Goal: Download file/media

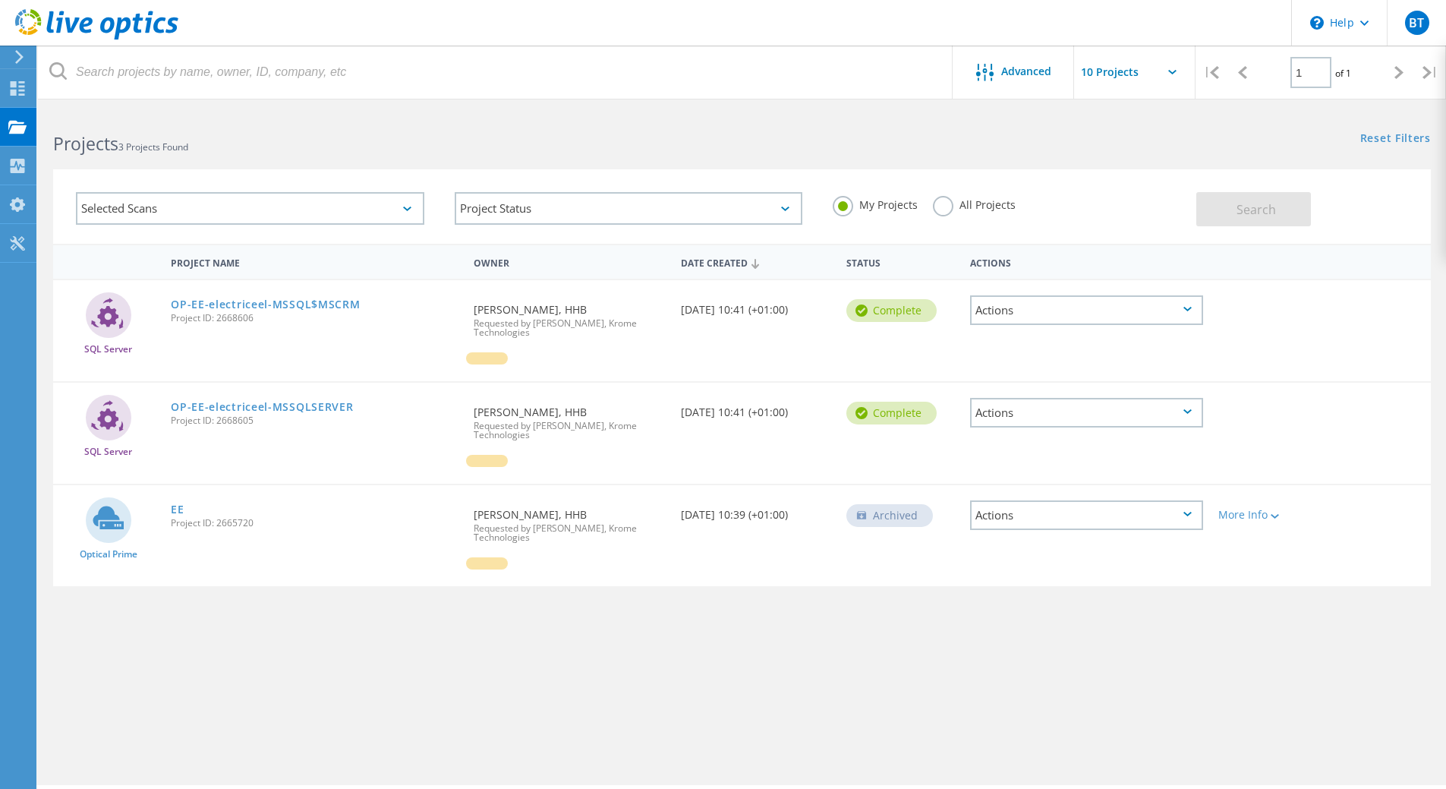
click at [1147, 74] on input "text" at bounding box center [1150, 72] width 152 height 53
click at [1136, 317] on div "Actions" at bounding box center [1086, 310] width 233 height 30
click at [17, 88] on icon at bounding box center [17, 88] width 18 height 14
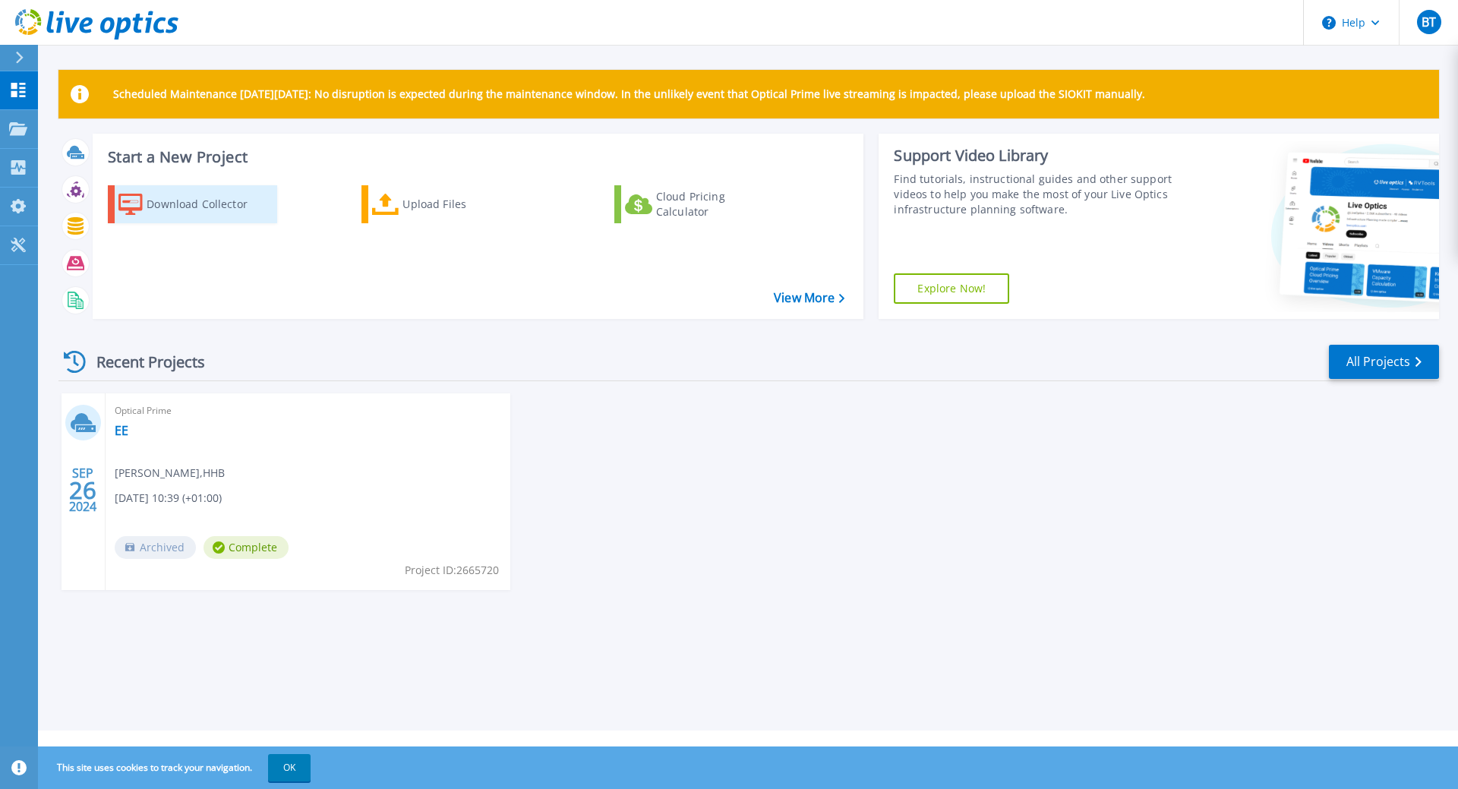
click at [177, 199] on div "Download Collector" at bounding box center [207, 204] width 121 height 30
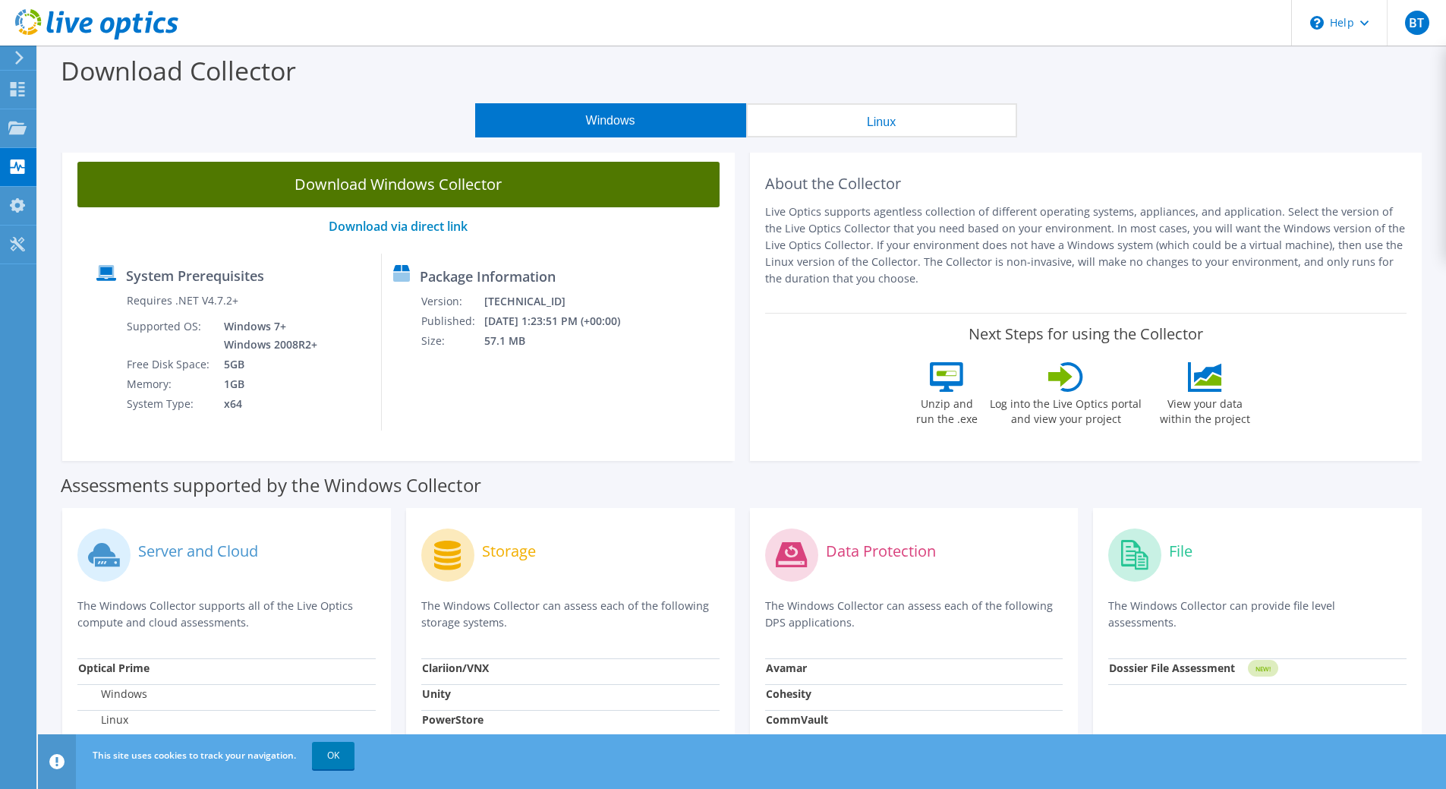
click at [310, 187] on link "Download Windows Collector" at bounding box center [398, 185] width 642 height 46
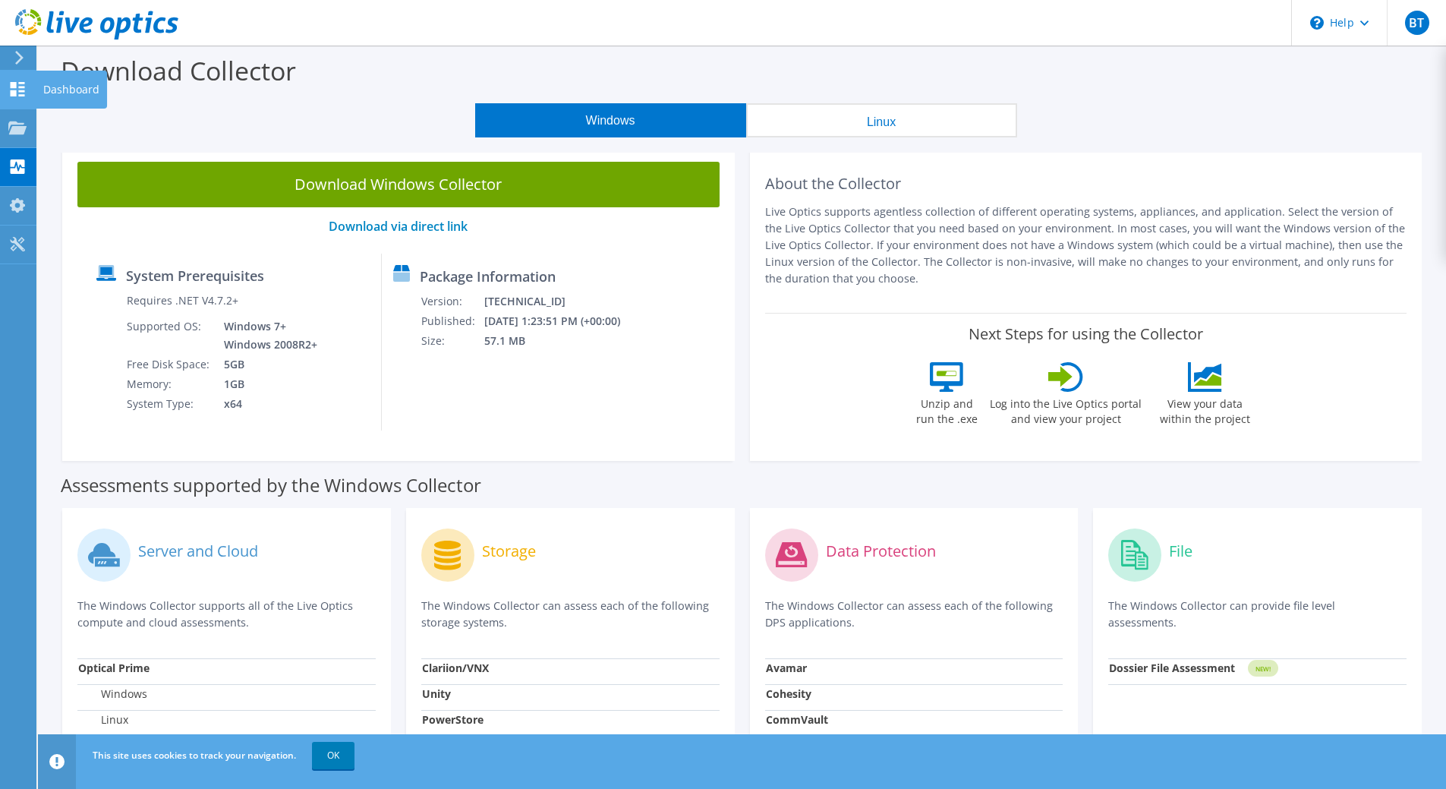
click at [14, 89] on icon at bounding box center [17, 89] width 18 height 14
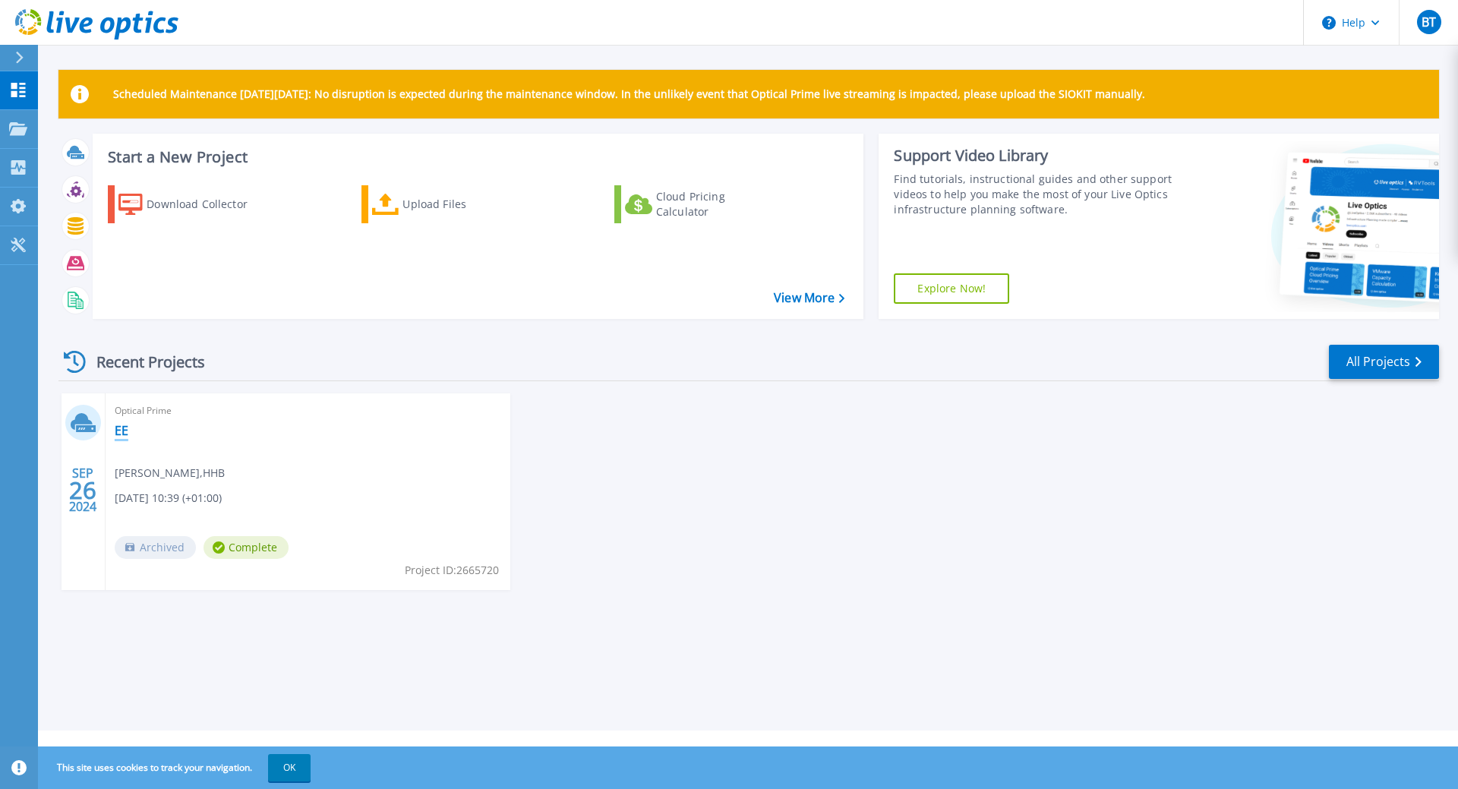
click at [122, 430] on link "EE" at bounding box center [122, 430] width 14 height 15
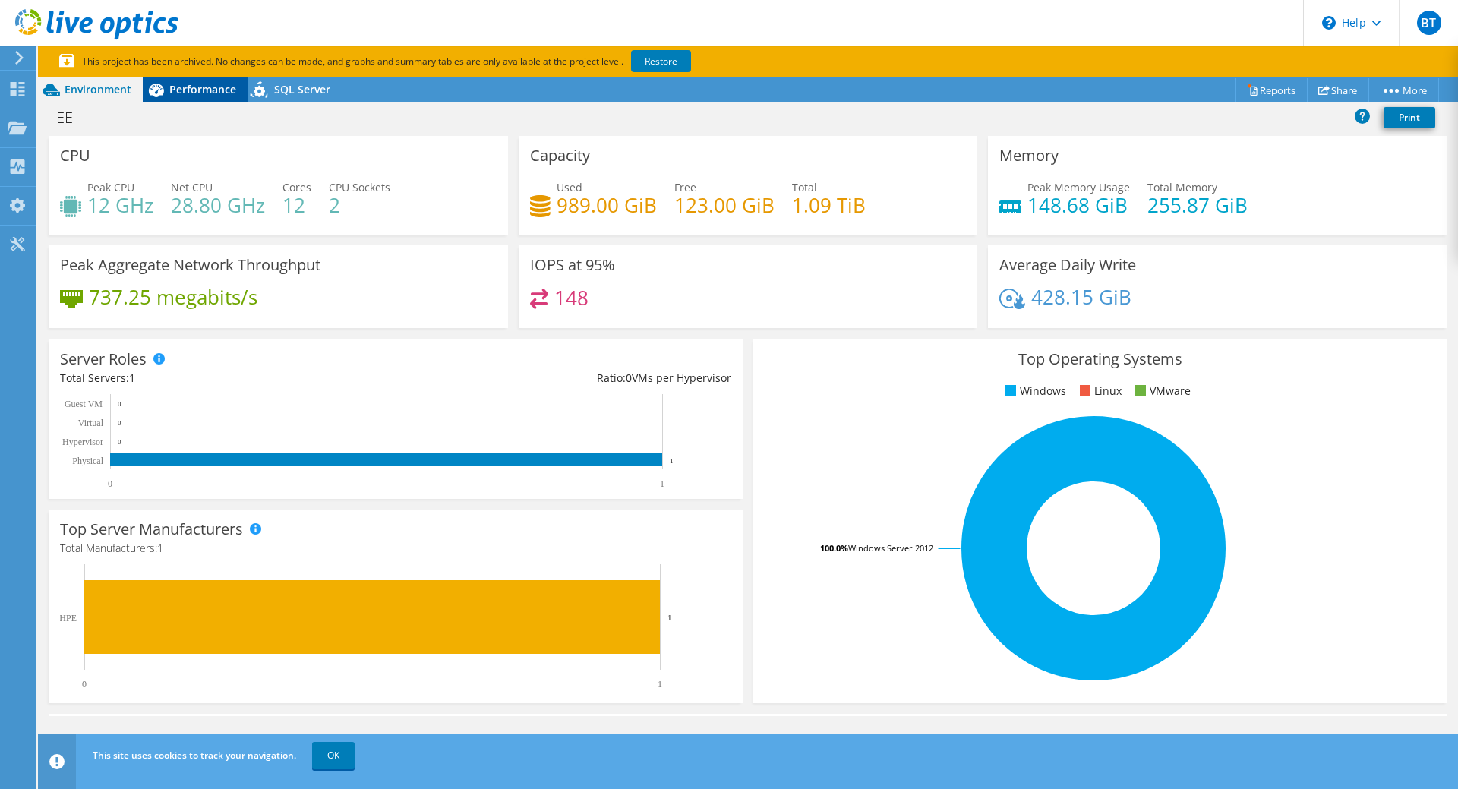
click at [171, 86] on span "Performance" at bounding box center [202, 89] width 67 height 14
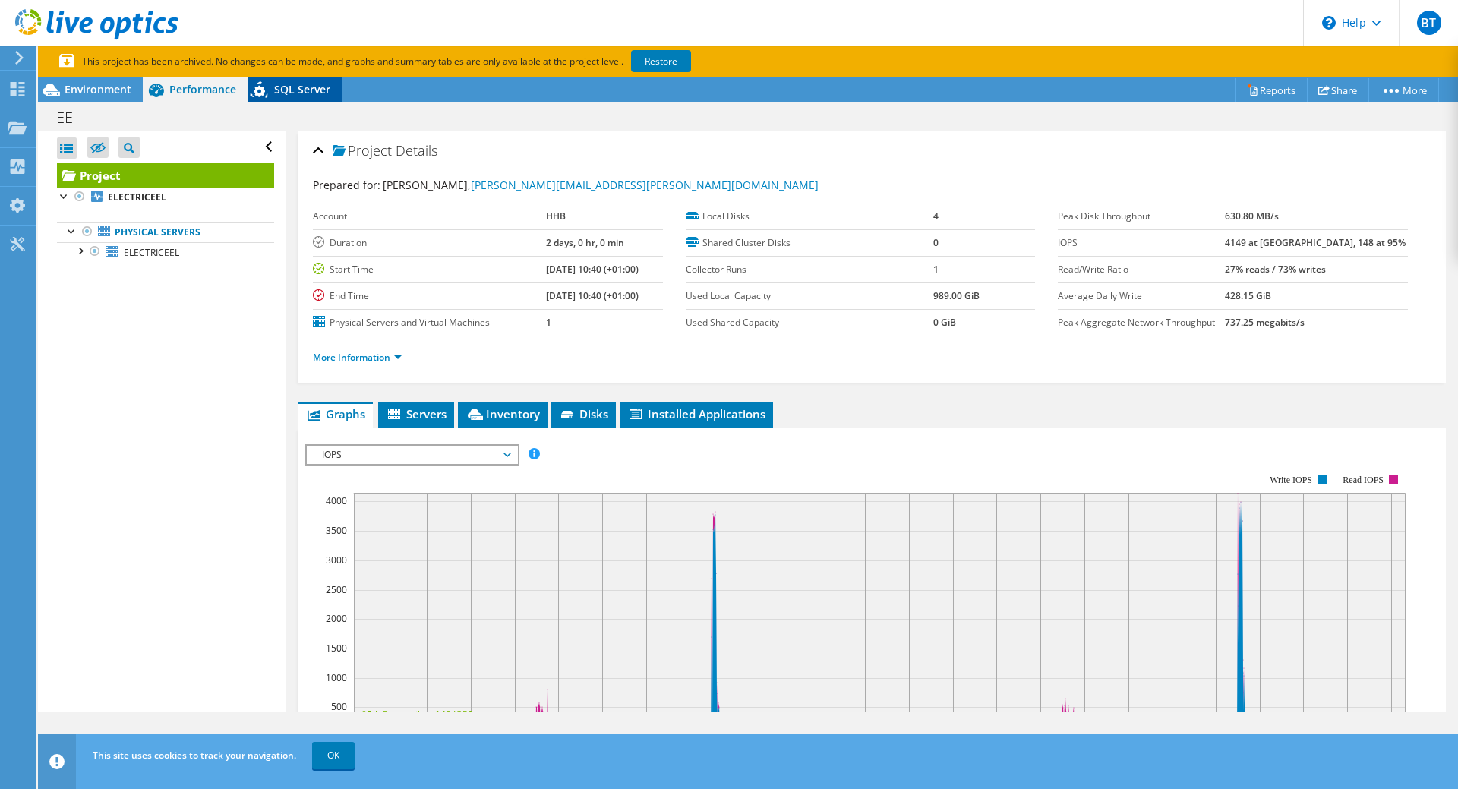
click at [309, 91] on span "SQL Server" at bounding box center [302, 89] width 56 height 14
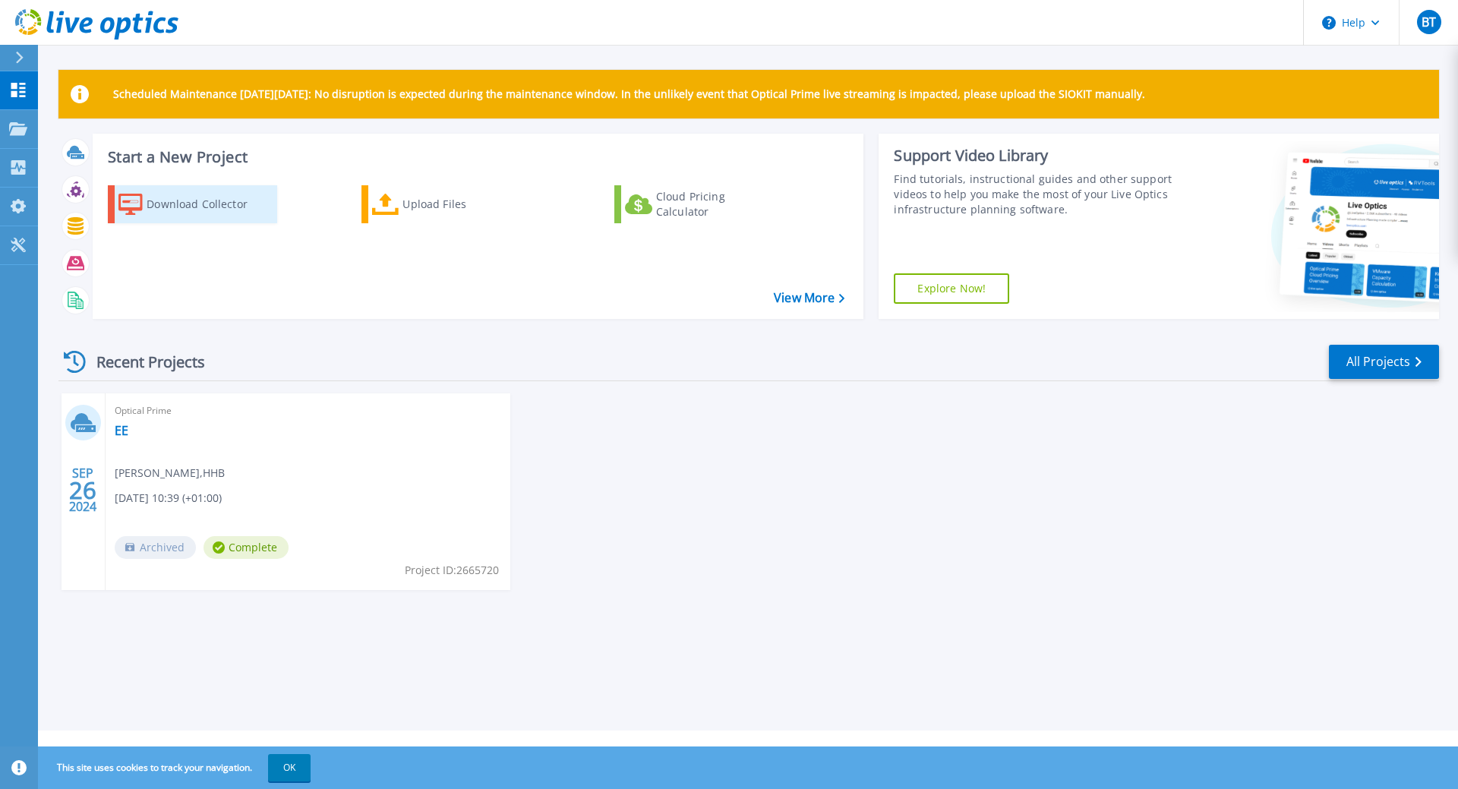
click at [222, 191] on div "Download Collector" at bounding box center [207, 204] width 121 height 30
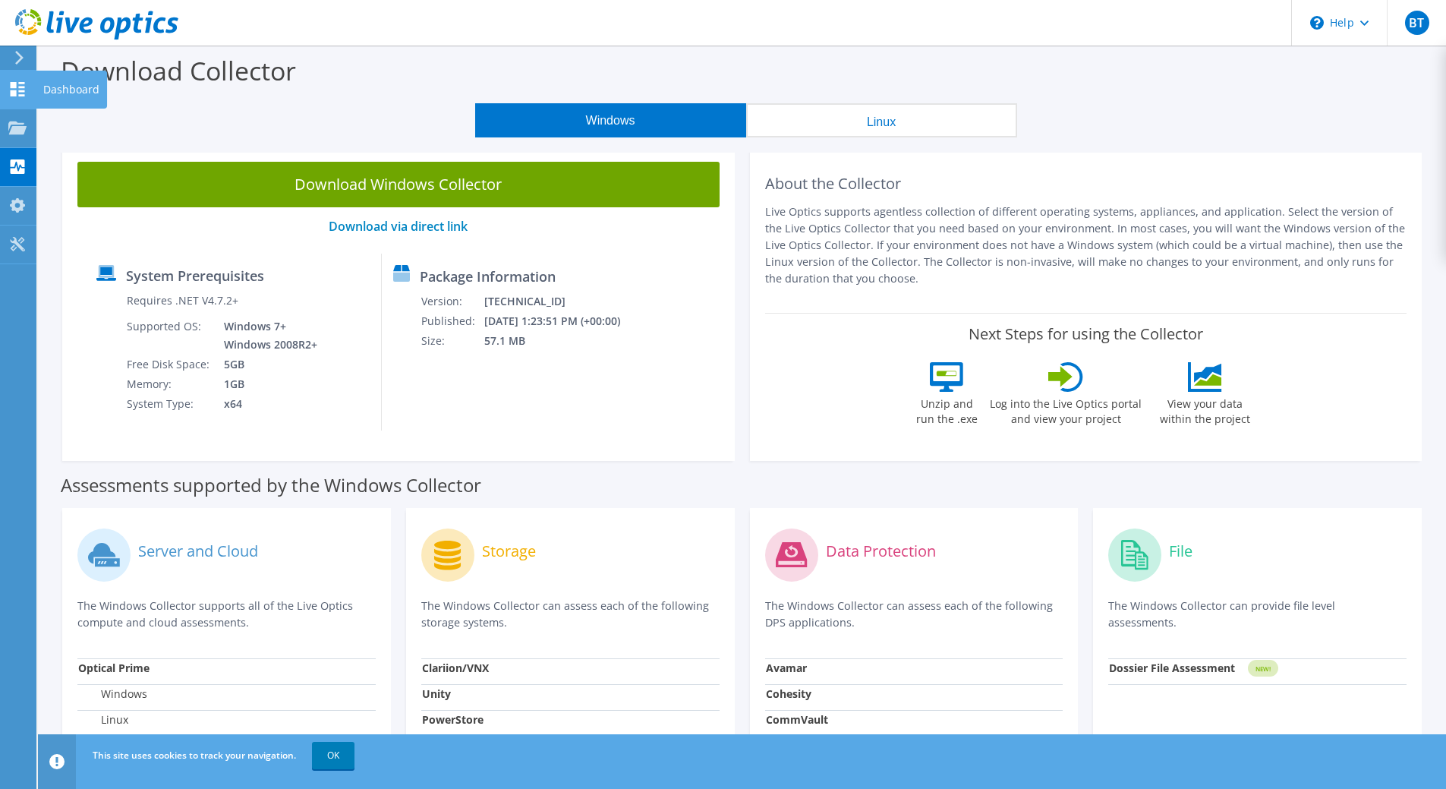
click at [10, 87] on icon at bounding box center [17, 89] width 18 height 14
click at [53, 87] on div "Dashboard" at bounding box center [71, 90] width 71 height 38
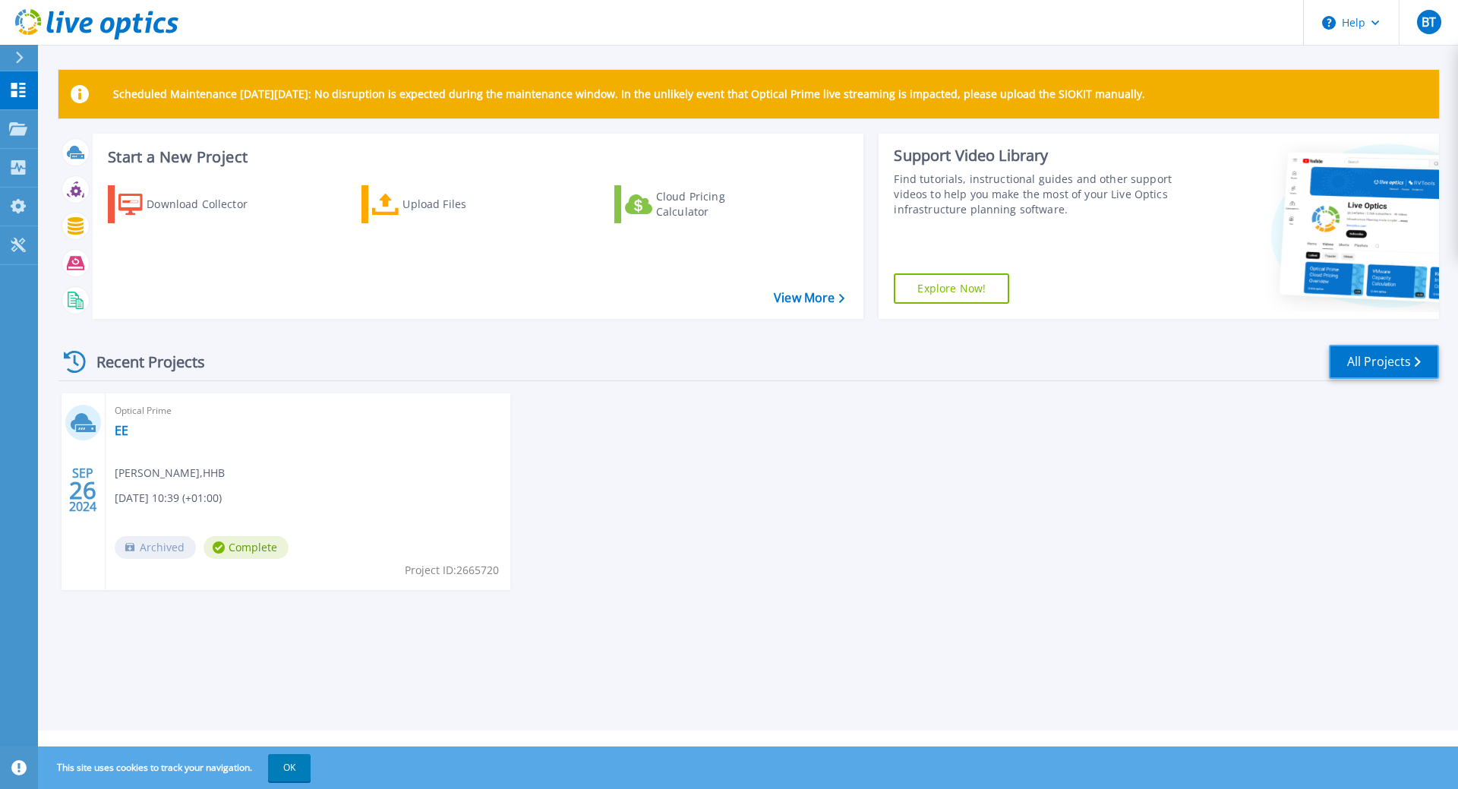
click at [1366, 366] on link "All Projects" at bounding box center [1384, 362] width 110 height 34
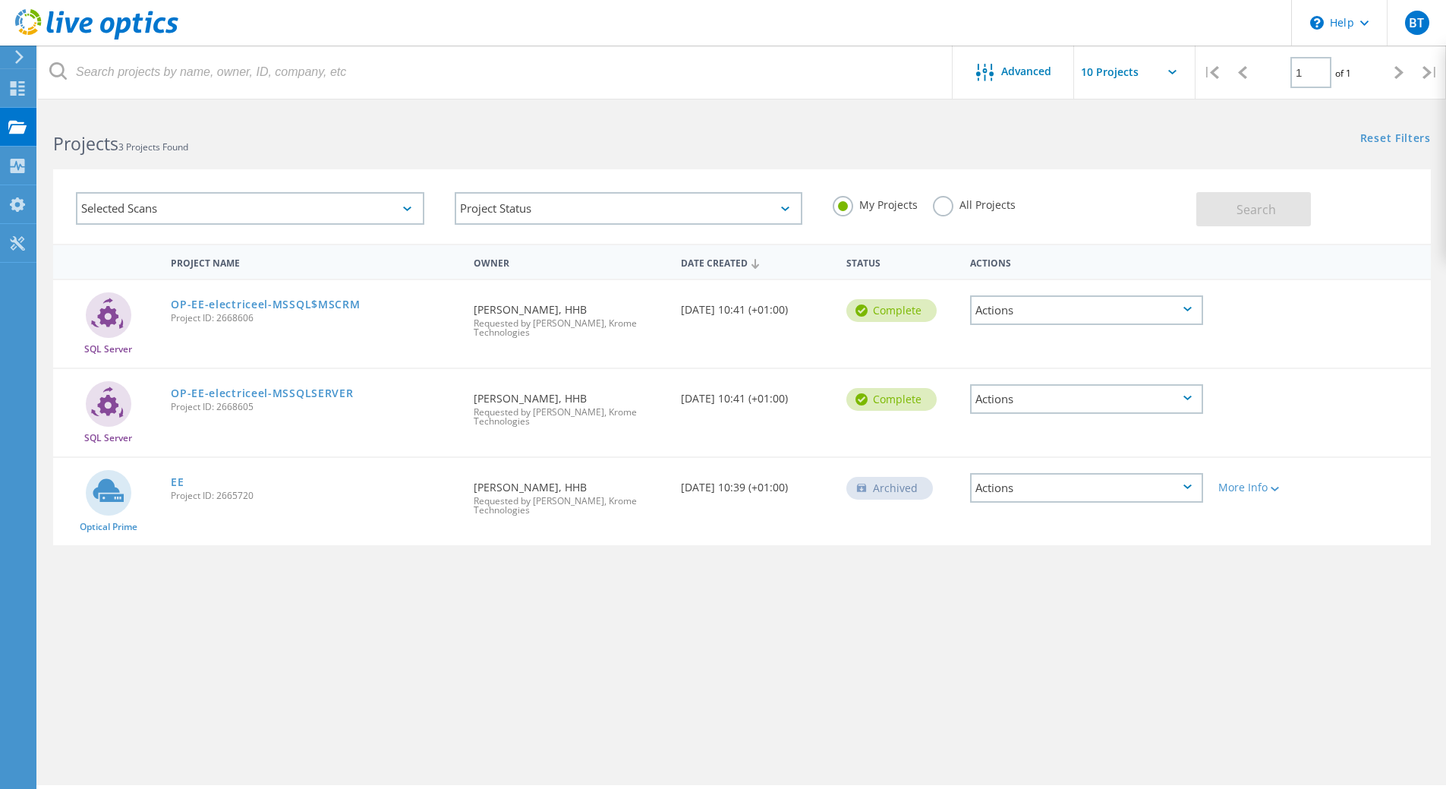
click at [1057, 496] on div "Actions" at bounding box center [1086, 488] width 233 height 30
click at [1068, 391] on div "Actions" at bounding box center [1086, 399] width 233 height 30
click at [1086, 522] on div "Optical Prime EE Project ID: 2665720 Requested By [PERSON_NAME], HHB Requested …" at bounding box center [742, 501] width 1378 height 87
click at [1229, 482] on div "More Info" at bounding box center [1265, 487] width 95 height 11
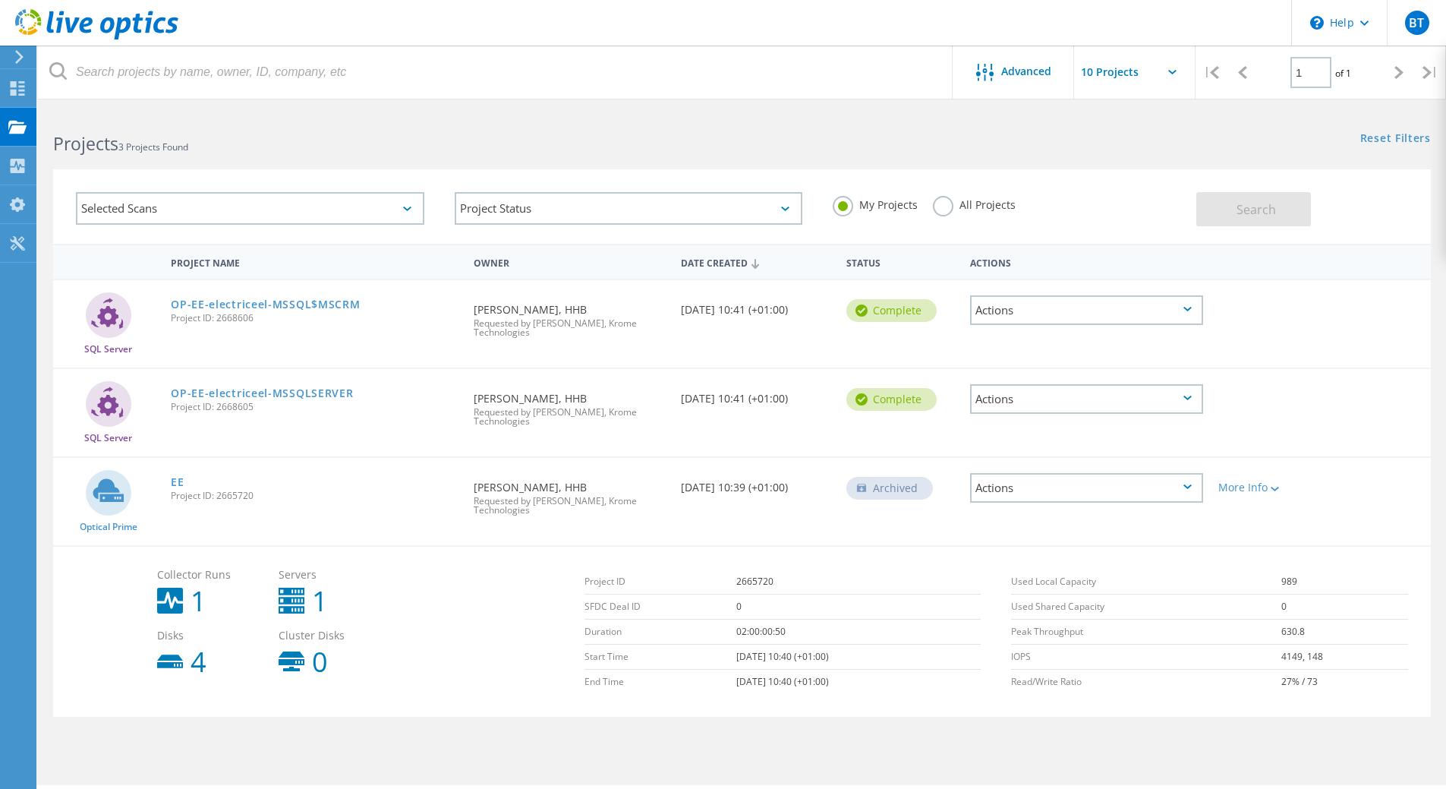
click at [1095, 484] on div "Actions" at bounding box center [1086, 488] width 233 height 30
click at [1231, 483] on div "More Info" at bounding box center [1265, 487] width 95 height 11
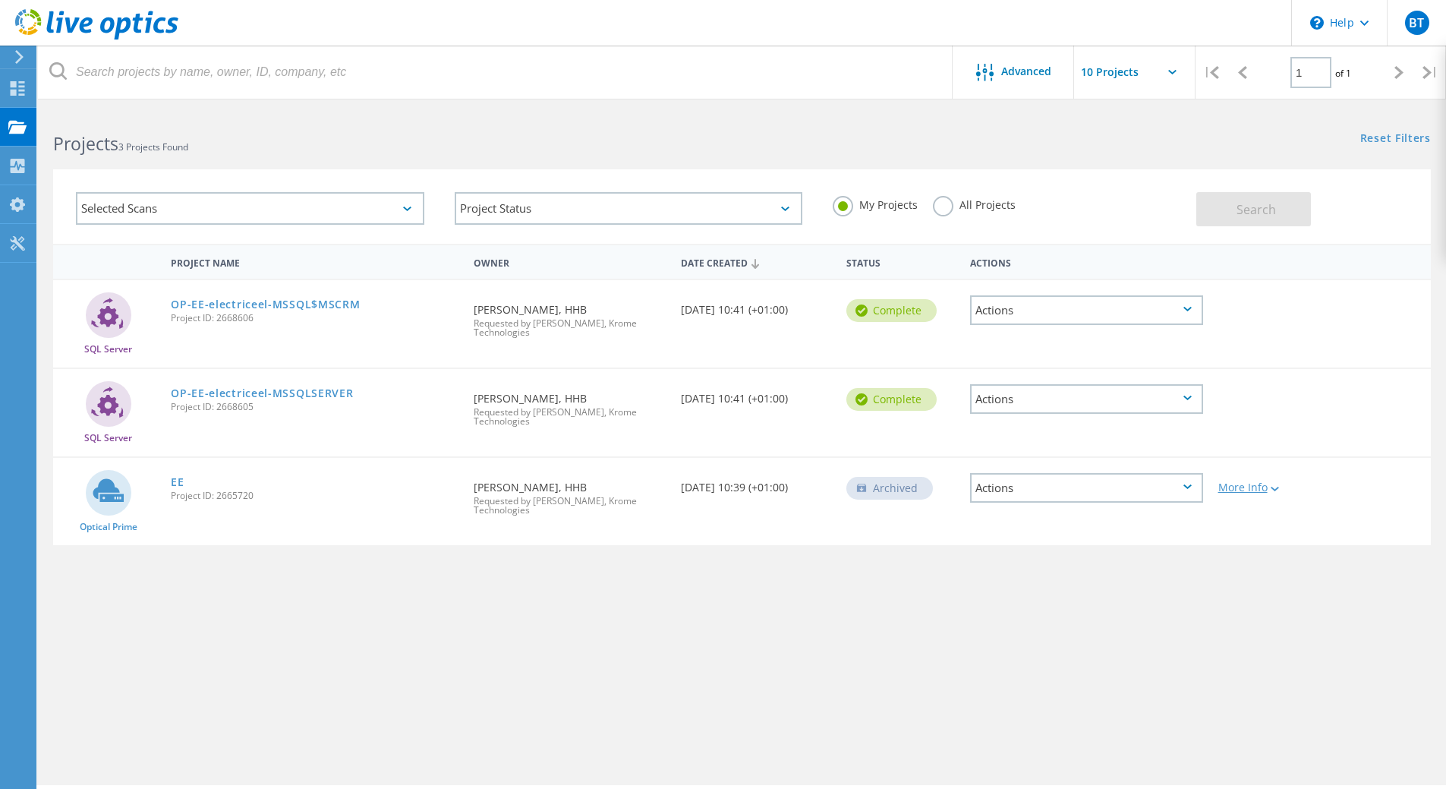
click at [1231, 483] on div "More Info" at bounding box center [1265, 487] width 95 height 11
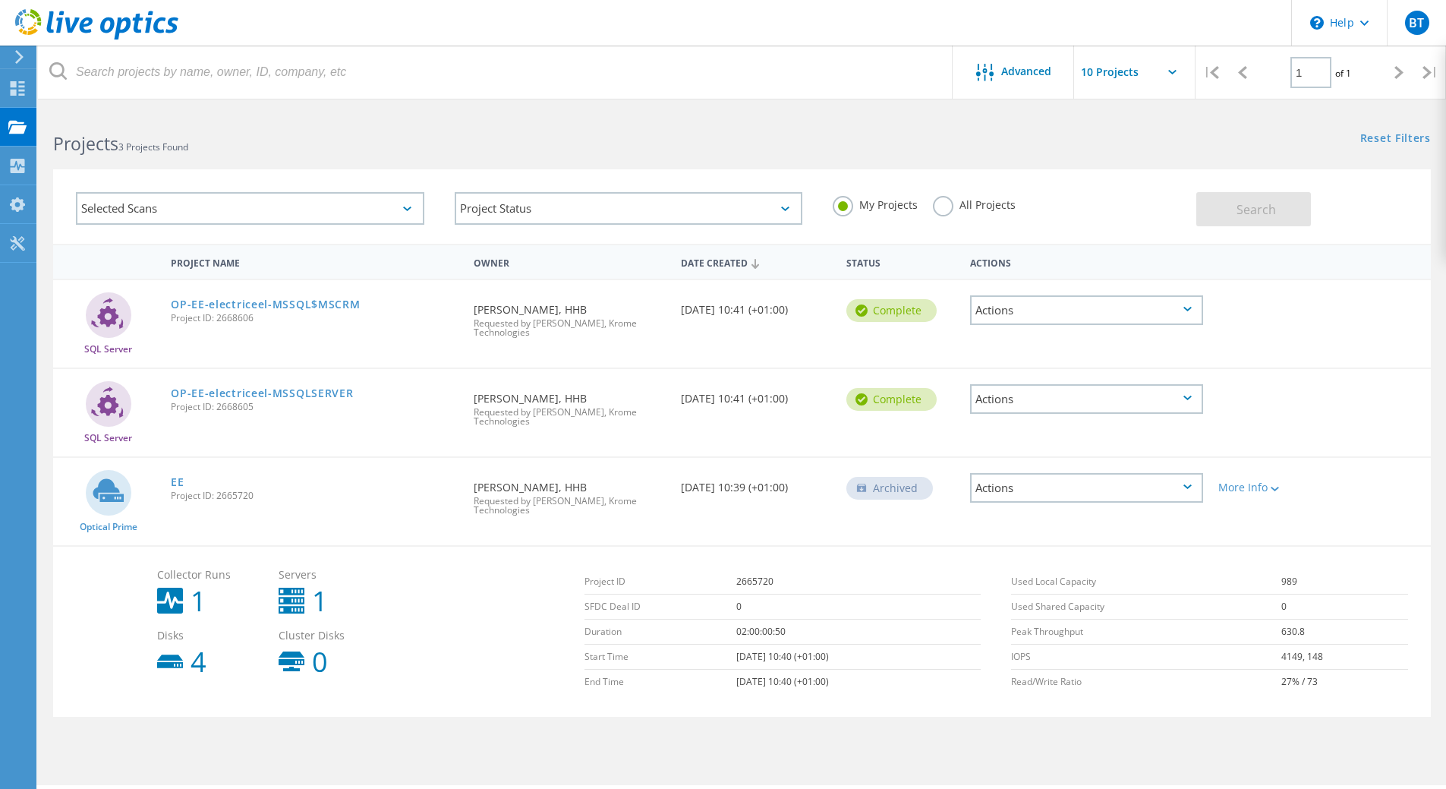
click at [1162, 484] on div "Actions" at bounding box center [1086, 488] width 233 height 30
click at [1108, 442] on div "View Project" at bounding box center [1087, 441] width 230 height 24
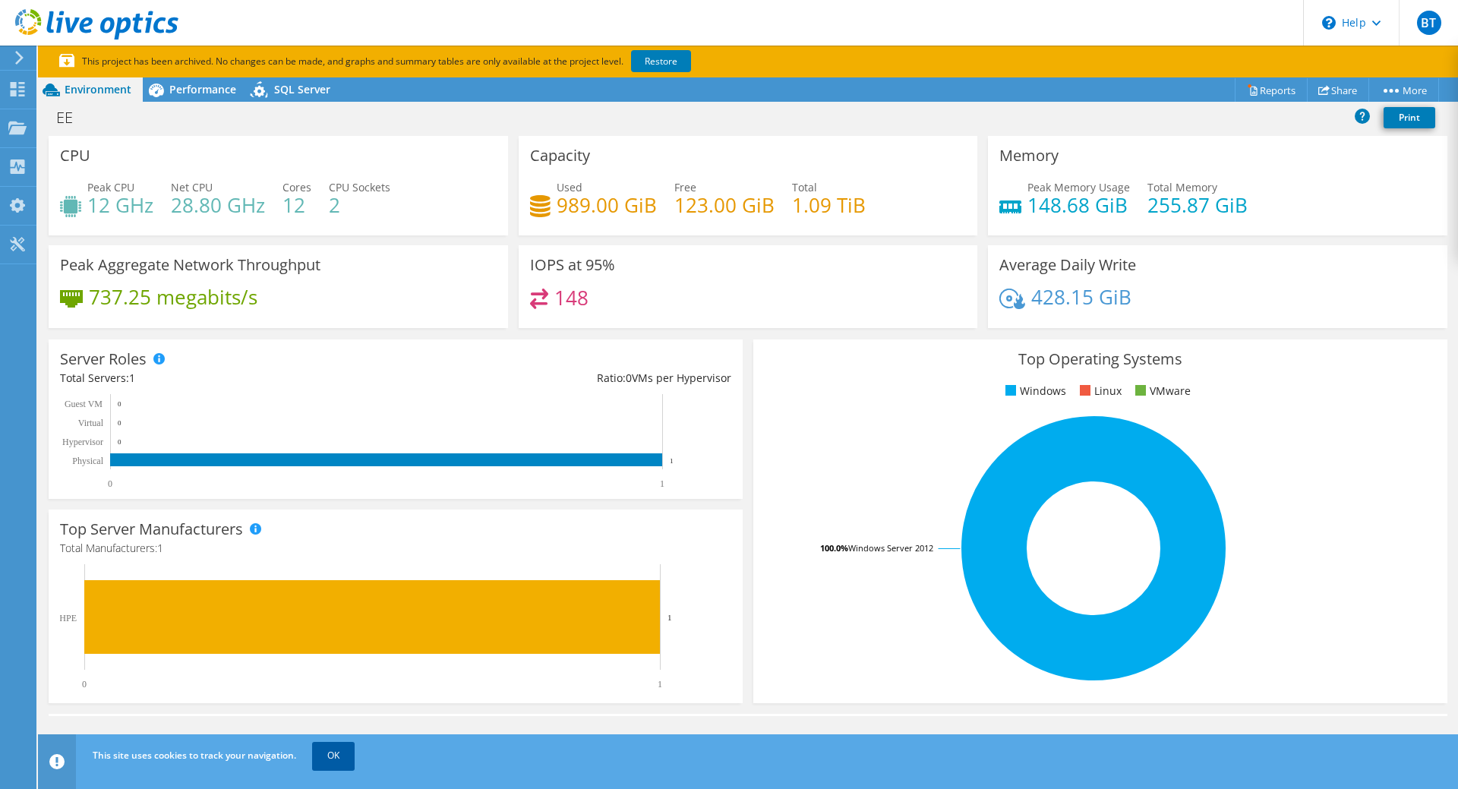
click at [326, 751] on link "OK" at bounding box center [333, 755] width 43 height 27
